Goal: Ask a question

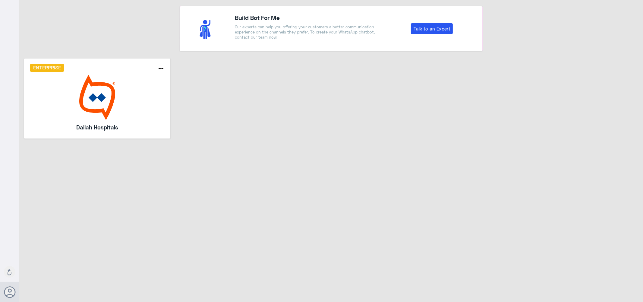
click at [90, 101] on img at bounding box center [97, 97] width 135 height 45
